Goal: Transaction & Acquisition: Purchase product/service

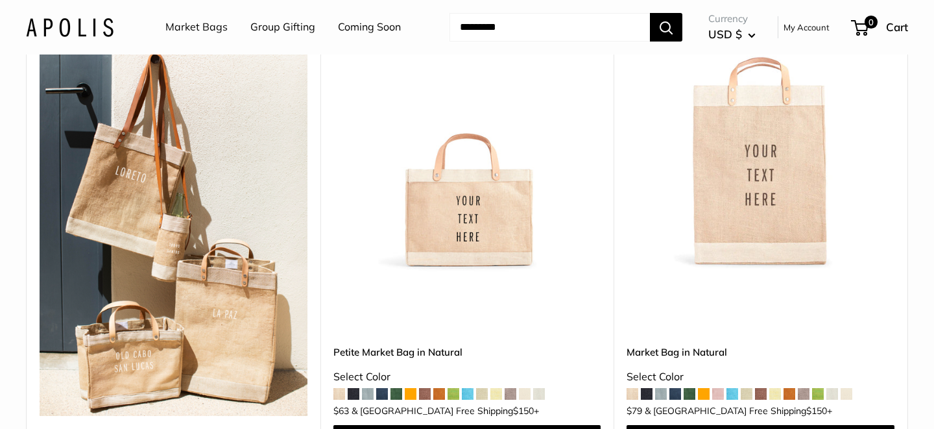
click at [0, 0] on img at bounding box center [0, 0] width 0 height 0
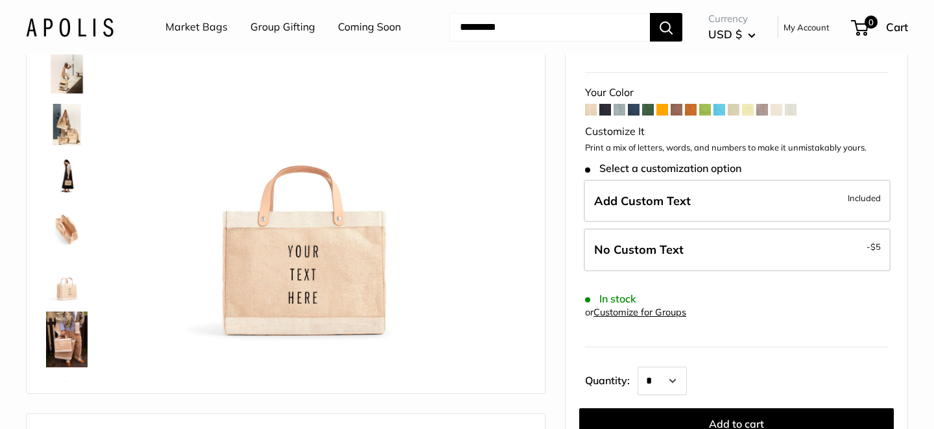
scroll to position [126, 0]
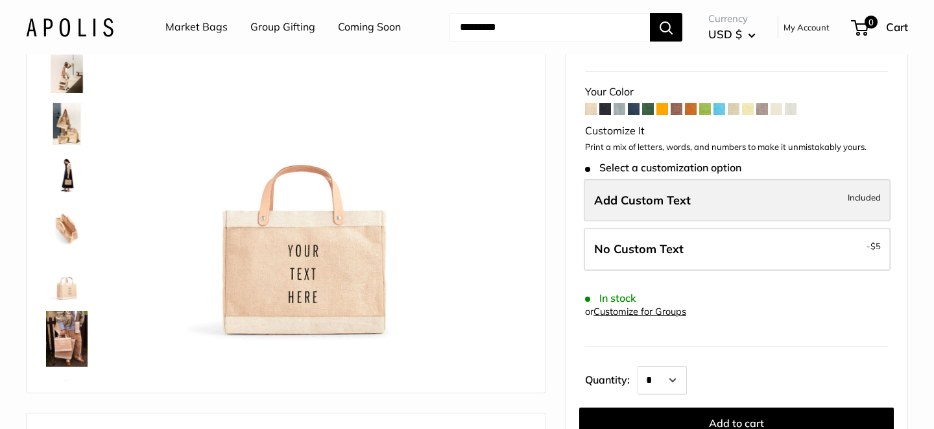
click at [758, 198] on label "Add Custom Text Included" at bounding box center [737, 200] width 307 height 43
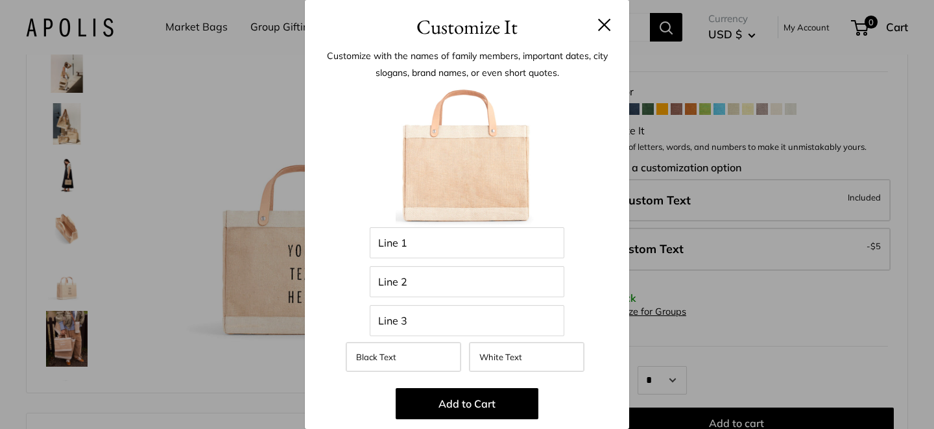
click at [604, 31] on h3 "Customize It" at bounding box center [466, 27] width 285 height 30
click at [597, 19] on h3 "Customize It" at bounding box center [466, 27] width 285 height 30
click at [604, 19] on button at bounding box center [604, 24] width 13 height 13
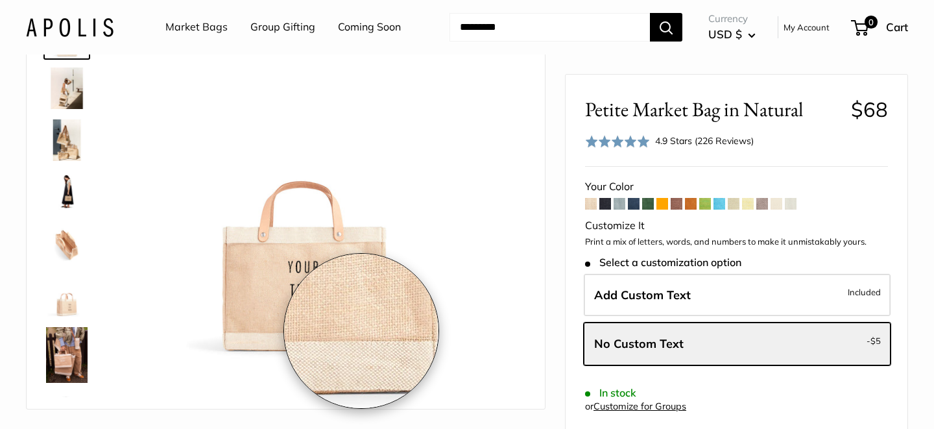
scroll to position [76, 0]
